Goal: Task Accomplishment & Management: Complete application form

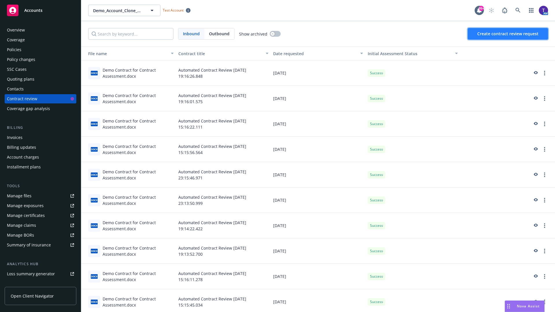
click at [509, 34] on span "Create contract review request" at bounding box center [508, 33] width 61 height 5
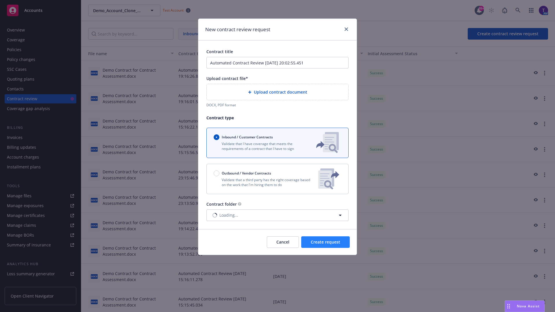
type input "Automated Contract Review [DATE] 20:02:55.451"
click at [278, 179] on p "Validate that a third party has the right coverage based on the work that I'm h…" at bounding box center [264, 183] width 100 height 10
radio input "false"
radio input "true"
click at [326, 245] on span "Create request" at bounding box center [326, 242] width 30 height 5
